Goal: Register for event/course: Sign up to attend an event or enroll in a course

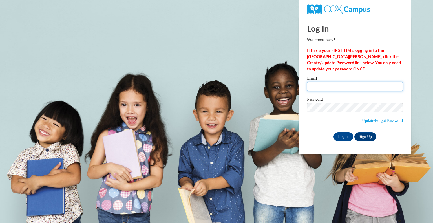
click at [339, 86] on input "Email" at bounding box center [355, 87] width 96 height 10
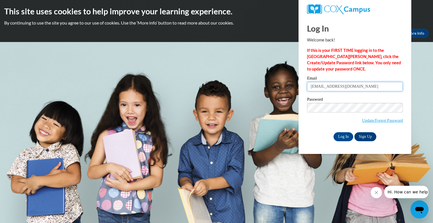
type input "williamsonm@prescott.k12.wi.us"
click at [333, 132] on input "Log In" at bounding box center [343, 136] width 20 height 9
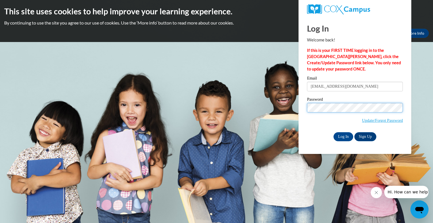
click at [333, 132] on input "Log In" at bounding box center [343, 136] width 20 height 9
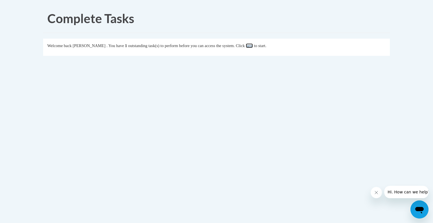
click at [253, 47] on link "here" at bounding box center [249, 45] width 7 height 5
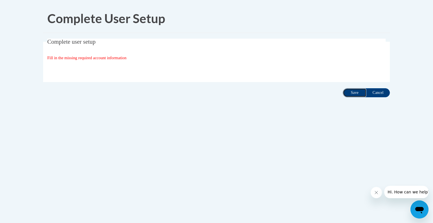
click at [352, 94] on input "Save" at bounding box center [355, 92] width 24 height 9
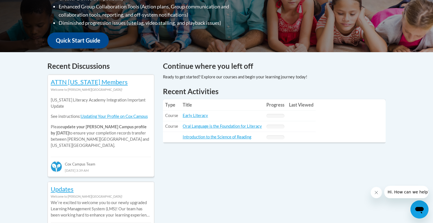
scroll to position [194, 0]
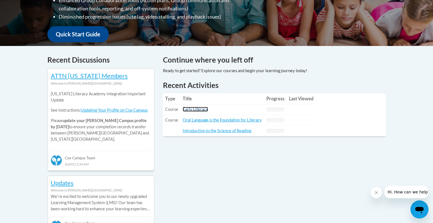
click at [198, 110] on link "Early Literacy" at bounding box center [195, 109] width 25 height 5
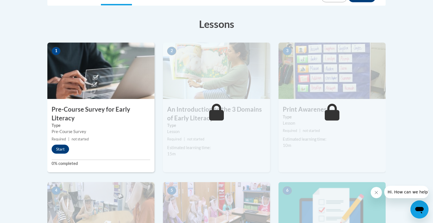
scroll to position [149, 0]
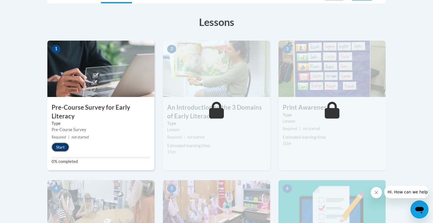
click at [58, 145] on button "Start" at bounding box center [60, 147] width 17 height 9
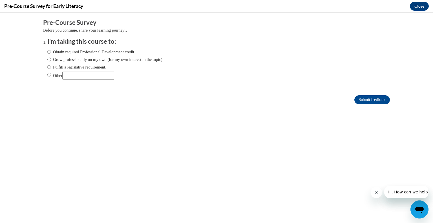
scroll to position [0, 0]
click at [69, 52] on label "Obtain required Professional Development credit." at bounding box center [91, 52] width 88 height 6
click at [51, 52] on input "Obtain required Professional Development credit." at bounding box center [49, 52] width 4 height 6
radio input "true"
click at [65, 66] on label "Fulfill a legislative requirement." at bounding box center [76, 67] width 59 height 6
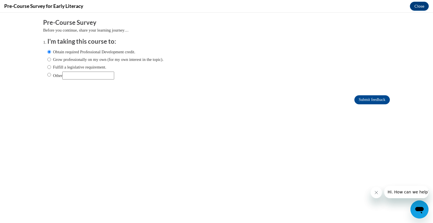
click at [51, 66] on input "Fulfill a legislative requirement." at bounding box center [49, 67] width 4 height 6
radio input "true"
click at [361, 100] on input "Submit feedback" at bounding box center [371, 99] width 35 height 9
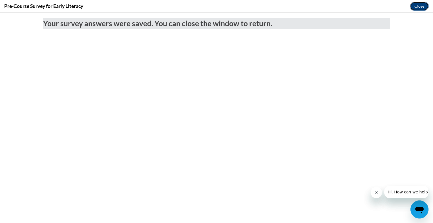
click at [421, 6] on button "Close" at bounding box center [419, 6] width 19 height 9
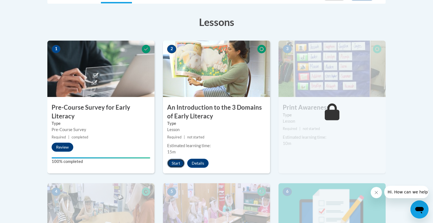
click at [178, 162] on button "Start" at bounding box center [175, 163] width 17 height 9
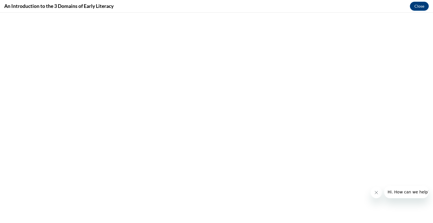
click at [374, 194] on icon "Close message from company" at bounding box center [376, 192] width 5 height 5
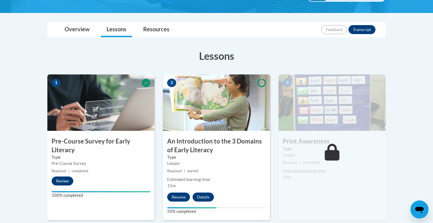
scroll to position [116, 0]
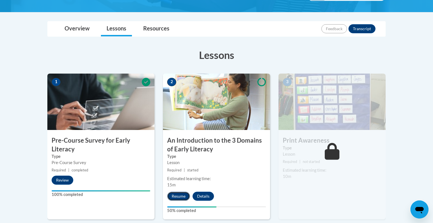
click at [185, 197] on button "Resume" at bounding box center [178, 196] width 23 height 9
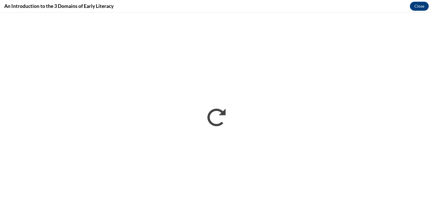
scroll to position [0, 0]
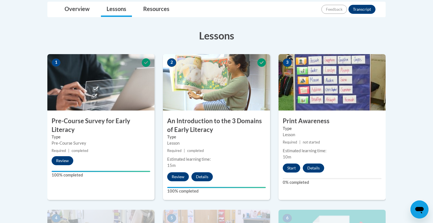
scroll to position [136, 0]
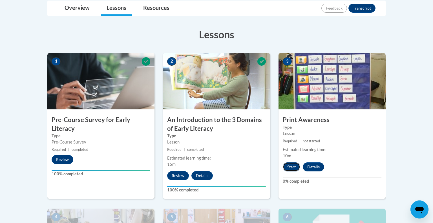
click at [292, 166] on button "Start" at bounding box center [291, 166] width 17 height 9
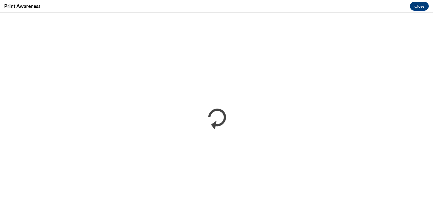
scroll to position [0, 0]
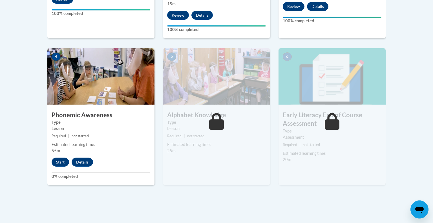
scroll to position [297, 0]
click at [60, 161] on button "Start" at bounding box center [60, 161] width 17 height 9
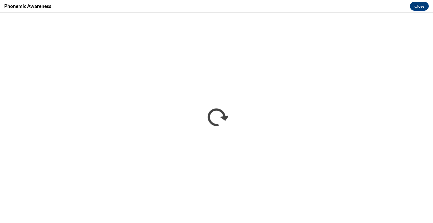
scroll to position [0, 0]
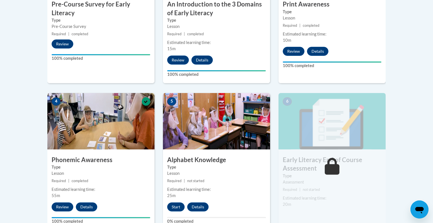
scroll to position [402, 0]
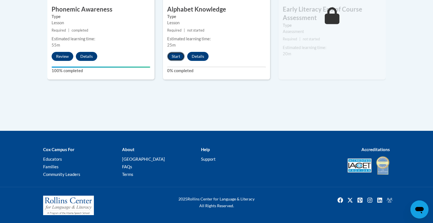
click at [174, 57] on button "Start" at bounding box center [175, 56] width 17 height 9
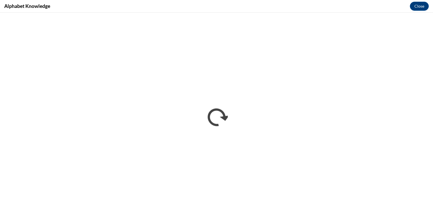
scroll to position [0, 0]
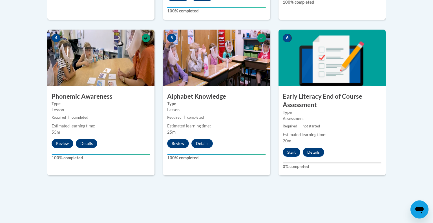
scroll to position [317, 0]
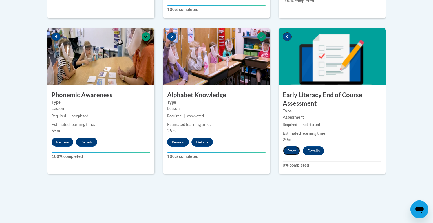
click at [288, 148] on button "Start" at bounding box center [291, 150] width 17 height 9
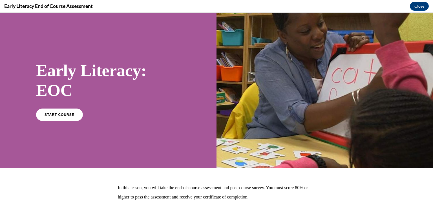
scroll to position [0, 0]
click at [53, 112] on link "START COURSE" at bounding box center [59, 114] width 49 height 13
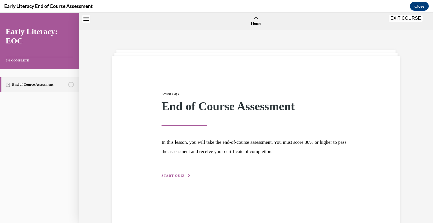
scroll to position [17, 0]
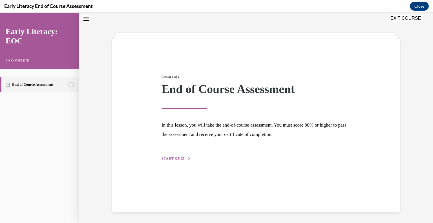
click at [177, 157] on span "START QUIZ" at bounding box center [172, 158] width 23 height 4
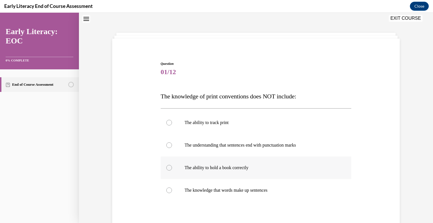
click at [187, 163] on div at bounding box center [256, 167] width 191 height 23
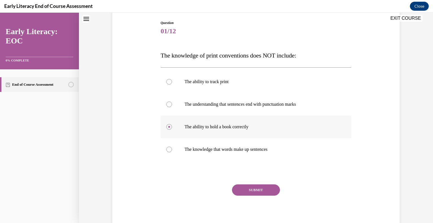
scroll to position [77, 0]
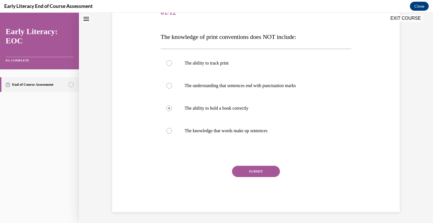
click at [247, 170] on button "SUBMIT" at bounding box center [256, 171] width 48 height 11
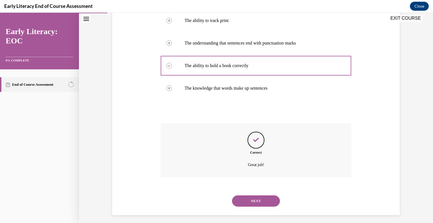
scroll to position [122, 0]
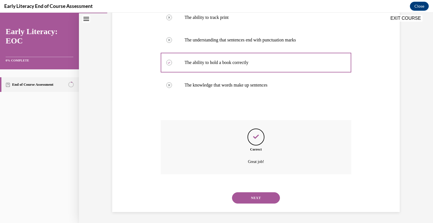
click at [249, 197] on button "NEXT" at bounding box center [256, 197] width 48 height 11
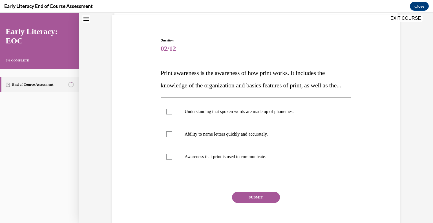
scroll to position [41, 0]
click at [166, 168] on div at bounding box center [256, 156] width 191 height 23
click at [262, 203] on button "SUBMIT" at bounding box center [256, 197] width 48 height 11
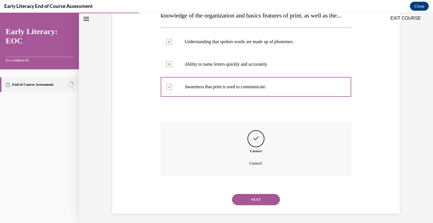
scroll to position [125, 0]
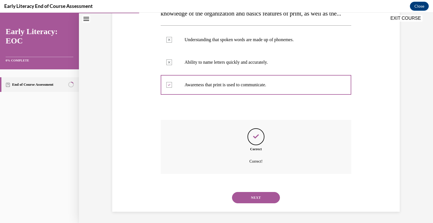
click at [265, 195] on button "NEXT" at bounding box center [256, 197] width 48 height 11
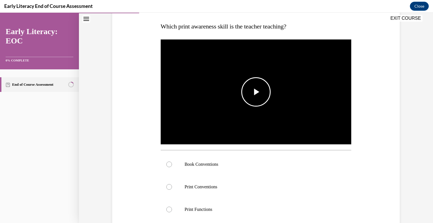
scroll to position [87, 0]
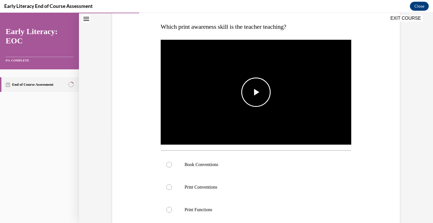
click at [256, 92] on span "Video player" at bounding box center [256, 92] width 0 height 0
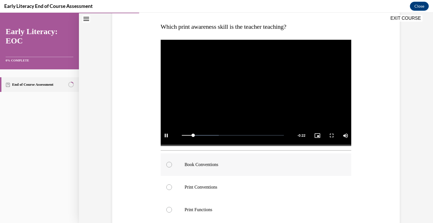
click at [202, 167] on p "Book Conventions" at bounding box center [261, 165] width 153 height 6
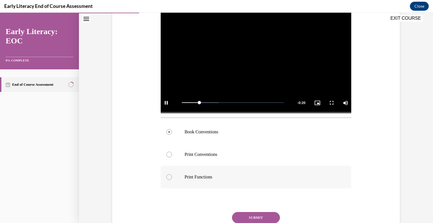
scroll to position [123, 0]
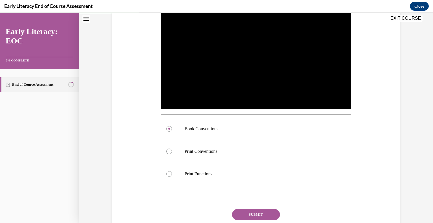
click at [261, 214] on button "SUBMIT" at bounding box center [256, 214] width 48 height 11
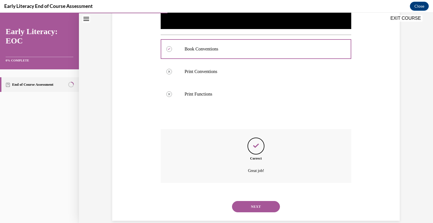
scroll to position [211, 0]
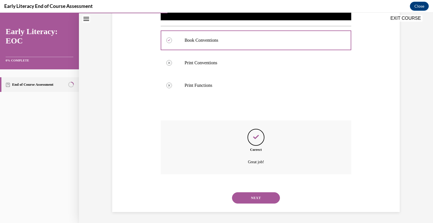
click at [260, 200] on button "NEXT" at bounding box center [256, 197] width 48 height 11
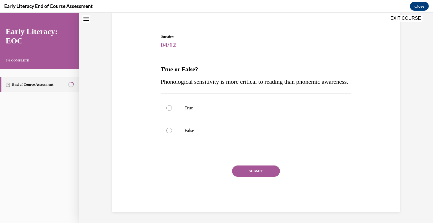
scroll to position [56, 0]
click at [174, 132] on div at bounding box center [256, 130] width 191 height 23
click at [252, 171] on button "SUBMIT" at bounding box center [256, 170] width 48 height 11
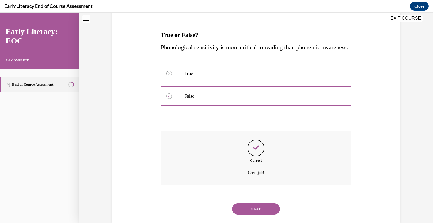
scroll to position [102, 0]
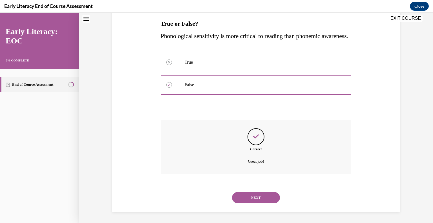
click at [251, 198] on button "NEXT" at bounding box center [256, 197] width 48 height 11
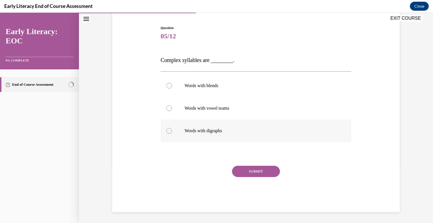
click at [172, 129] on div at bounding box center [256, 130] width 191 height 23
click at [263, 169] on button "SUBMIT" at bounding box center [256, 171] width 48 height 11
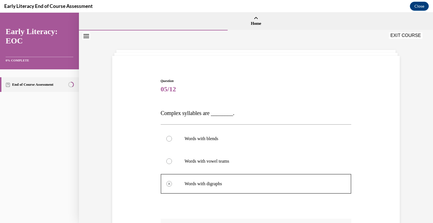
scroll to position [1, 0]
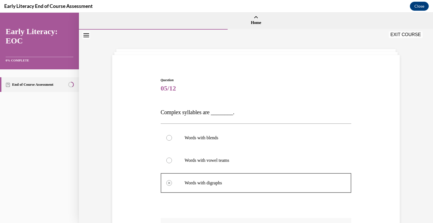
click at [214, 137] on p "Words with blends" at bounding box center [261, 138] width 153 height 6
click at [168, 137] on div at bounding box center [169, 138] width 6 height 6
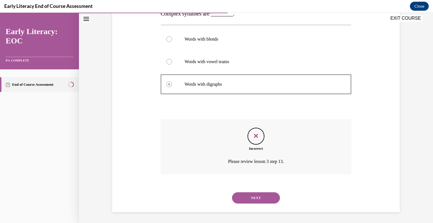
click at [258, 160] on span "Please review lesson 3 step 13." at bounding box center [256, 161] width 56 height 5
click at [255, 200] on button "NEXT" at bounding box center [256, 197] width 48 height 11
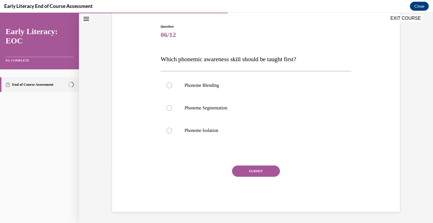
scroll to position [54, 0]
click at [203, 130] on p "Phoneme Isolation" at bounding box center [261, 131] width 153 height 6
click at [247, 167] on button "SUBMIT" at bounding box center [256, 171] width 48 height 11
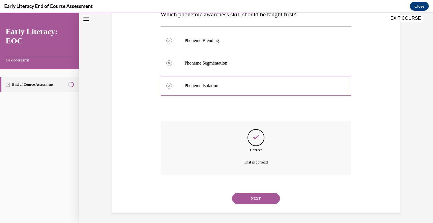
scroll to position [100, 0]
click at [264, 196] on button "NEXT" at bounding box center [256, 197] width 48 height 11
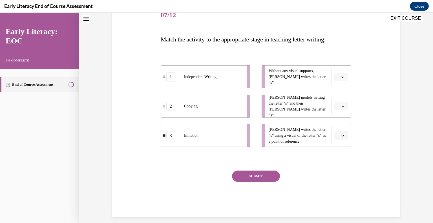
scroll to position [74, 0]
click at [345, 107] on span "button" at bounding box center [343, 106] width 4 height 4
click at [339, 151] on span "3" at bounding box center [339, 152] width 2 height 5
click at [343, 134] on icon "button" at bounding box center [342, 135] width 3 height 3
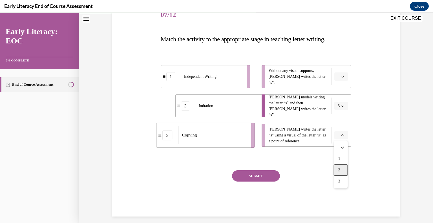
click at [339, 169] on span "2" at bounding box center [339, 170] width 2 height 5
click at [344, 78] on span "button" at bounding box center [343, 77] width 4 height 4
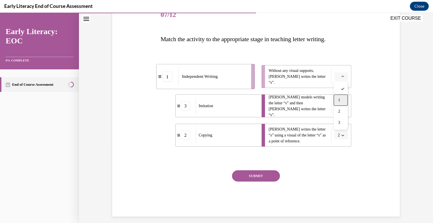
click at [340, 100] on div "1" at bounding box center [341, 99] width 14 height 11
click at [250, 175] on button "SUBMIT" at bounding box center [256, 175] width 48 height 11
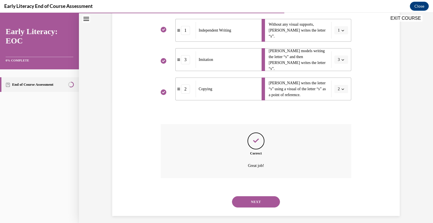
scroll to position [125, 0]
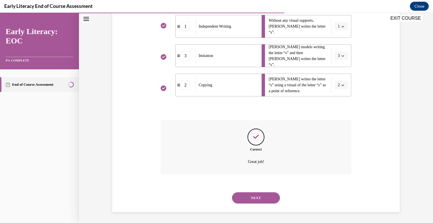
click at [250, 202] on button "NEXT" at bounding box center [256, 197] width 48 height 11
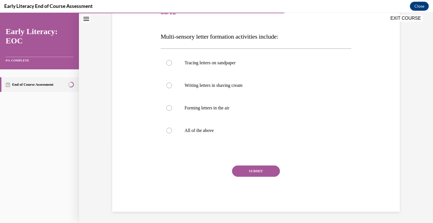
scroll to position [63, 0]
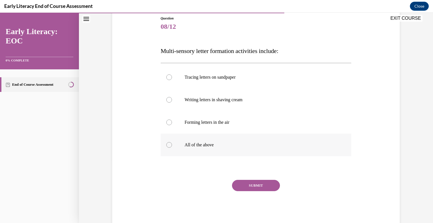
click at [189, 142] on p "All of the above" at bounding box center [261, 145] width 153 height 6
click at [247, 183] on button "SUBMIT" at bounding box center [256, 185] width 48 height 11
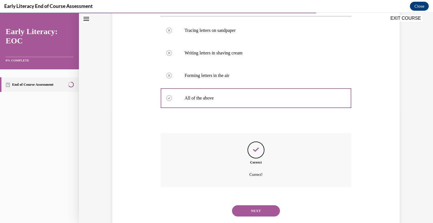
scroll to position [122, 0]
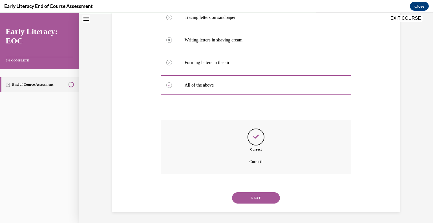
click at [254, 196] on button "NEXT" at bounding box center [256, 197] width 48 height 11
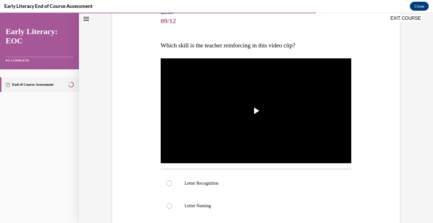
scroll to position [71, 0]
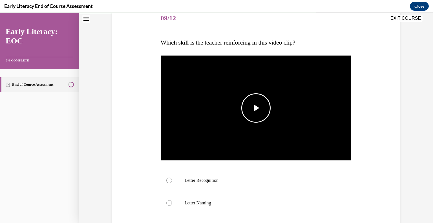
click at [256, 108] on span "Video player" at bounding box center [256, 108] width 0 height 0
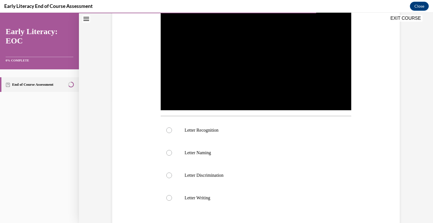
scroll to position [122, 0]
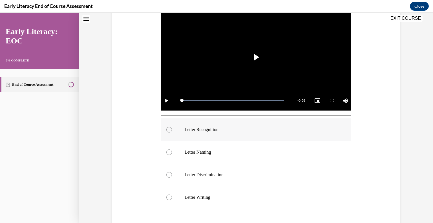
click at [191, 129] on p "Letter Recognition" at bounding box center [261, 130] width 153 height 6
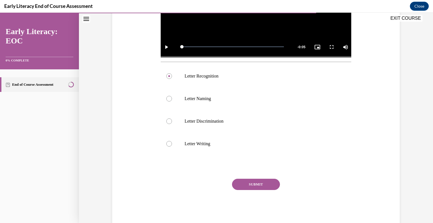
click at [261, 184] on button "SUBMIT" at bounding box center [256, 184] width 48 height 11
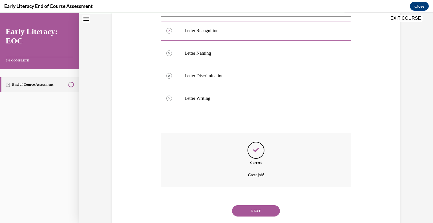
scroll to position [234, 0]
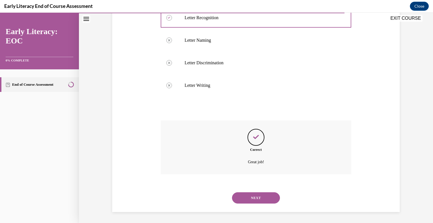
click at [257, 199] on button "NEXT" at bounding box center [256, 197] width 48 height 11
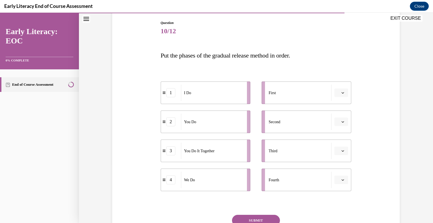
scroll to position [60, 0]
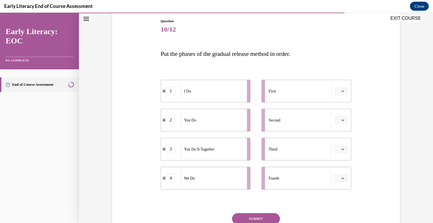
click at [342, 177] on icon "button" at bounding box center [342, 178] width 3 height 3
click at [339, 143] on span "2" at bounding box center [339, 143] width 2 height 5
click at [343, 146] on button "button" at bounding box center [341, 149] width 14 height 8
click at [340, 193] on span "3" at bounding box center [339, 195] width 2 height 5
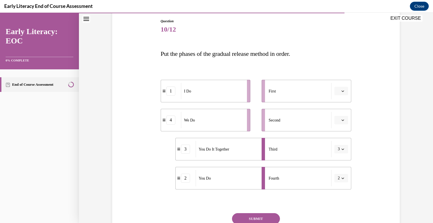
click at [343, 121] on icon "button" at bounding box center [342, 119] width 3 height 1
click at [340, 177] on div "4" at bounding box center [341, 177] width 14 height 11
click at [344, 90] on span "button" at bounding box center [343, 91] width 4 height 4
click at [342, 112] on div "1" at bounding box center [341, 114] width 14 height 11
click at [264, 215] on button "SUBMIT" at bounding box center [256, 218] width 48 height 11
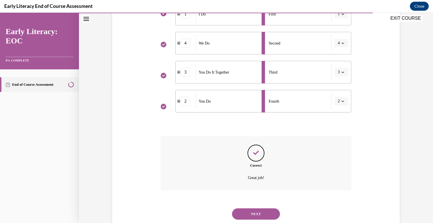
scroll to position [153, 0]
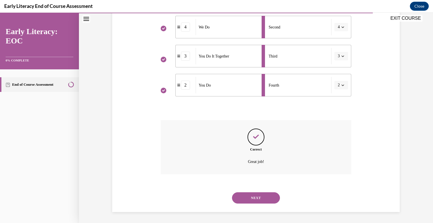
click at [257, 200] on button "NEXT" at bounding box center [256, 197] width 48 height 11
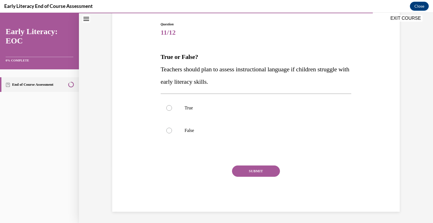
scroll to position [56, 0]
click at [191, 107] on p "True" at bounding box center [261, 108] width 153 height 6
click at [252, 171] on button "SUBMIT" at bounding box center [256, 171] width 48 height 11
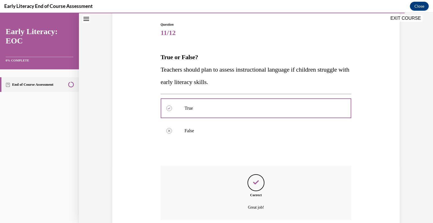
scroll to position [102, 0]
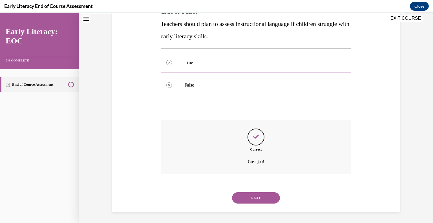
click at [243, 197] on button "NEXT" at bounding box center [256, 197] width 48 height 11
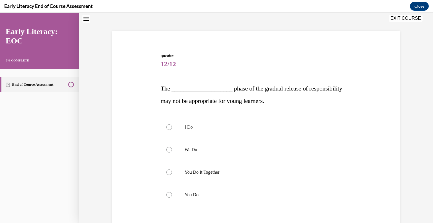
scroll to position [26, 0]
click at [181, 151] on div at bounding box center [256, 148] width 191 height 23
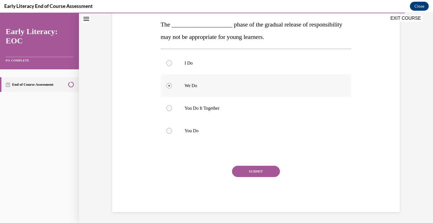
scroll to position [89, 0]
click at [259, 170] on button "SUBMIT" at bounding box center [256, 171] width 48 height 11
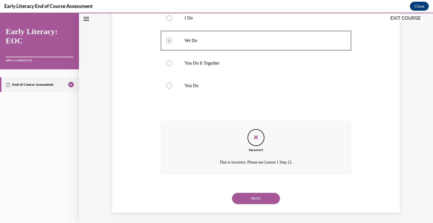
scroll to position [135, 0]
click at [252, 196] on button "NEXT" at bounding box center [256, 197] width 48 height 11
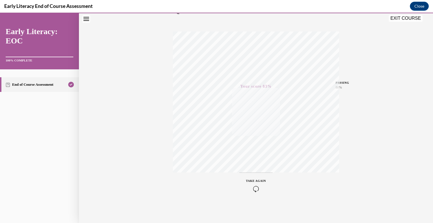
scroll to position [0, 0]
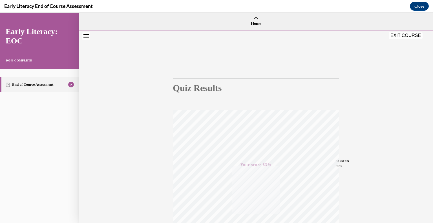
click at [408, 37] on button "EXIT COURSE" at bounding box center [406, 35] width 34 height 7
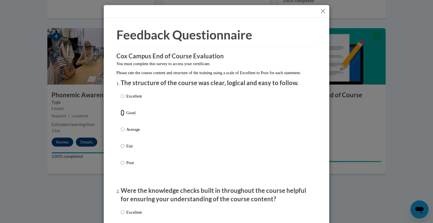
click at [123, 116] on input "Good" at bounding box center [123, 113] width 4 height 6
radio input "true"
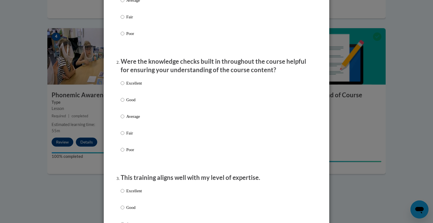
scroll to position [135, 0]
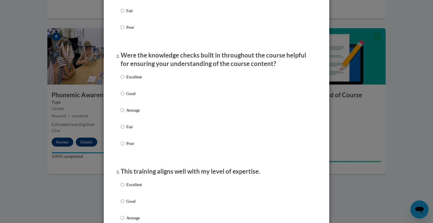
click at [135, 97] on p "Good" at bounding box center [133, 93] width 15 height 6
click at [124, 97] on input "Good" at bounding box center [123, 93] width 4 height 6
radio input "true"
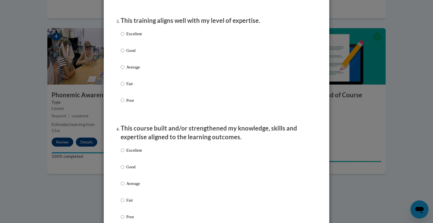
scroll to position [286, 0]
click at [129, 53] on p "Good" at bounding box center [133, 50] width 15 height 6
click at [124, 53] on input "Good" at bounding box center [123, 50] width 4 height 6
radio input "true"
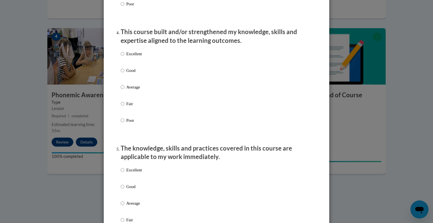
scroll to position [383, 0]
click at [129, 56] on p "Excellent" at bounding box center [133, 53] width 15 height 6
click at [124, 56] on input "Excellent" at bounding box center [123, 53] width 4 height 6
radio input "true"
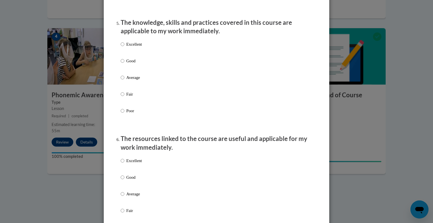
scroll to position [510, 0]
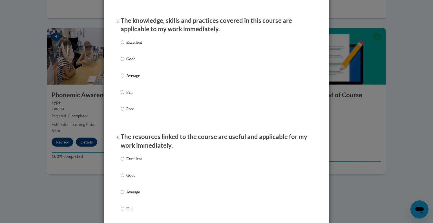
click at [129, 54] on label "Excellent" at bounding box center [131, 46] width 21 height 15
click at [124, 45] on input "Excellent" at bounding box center [123, 42] width 4 height 6
radio input "true"
click at [128, 178] on p "Good" at bounding box center [133, 175] width 15 height 6
click at [124, 178] on input "Good" at bounding box center [123, 175] width 4 height 6
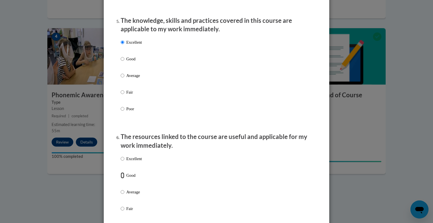
radio input "true"
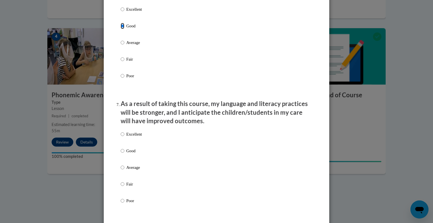
scroll to position [660, 0]
click at [130, 153] on p "Good" at bounding box center [133, 150] width 15 height 6
click at [124, 153] on input "Good" at bounding box center [123, 150] width 4 height 6
radio input "true"
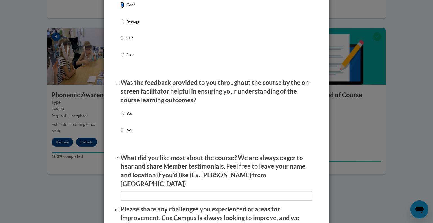
scroll to position [806, 0]
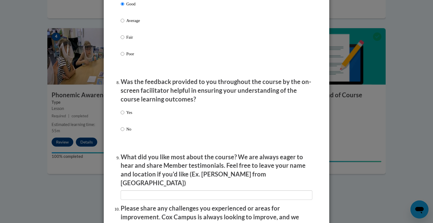
click at [130, 116] on p "Yes" at bounding box center [129, 112] width 6 height 6
click at [124, 116] on input "Yes" at bounding box center [123, 112] width 4 height 6
radio input "true"
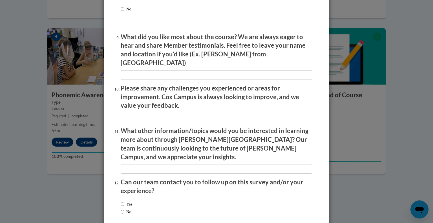
scroll to position [950, 0]
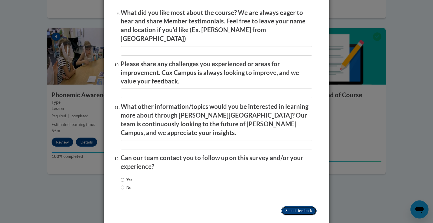
click at [296, 206] on input "Submit feedback" at bounding box center [298, 210] width 35 height 9
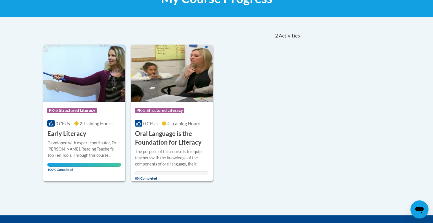
scroll to position [102, 0]
